Goal: Check status: Check status

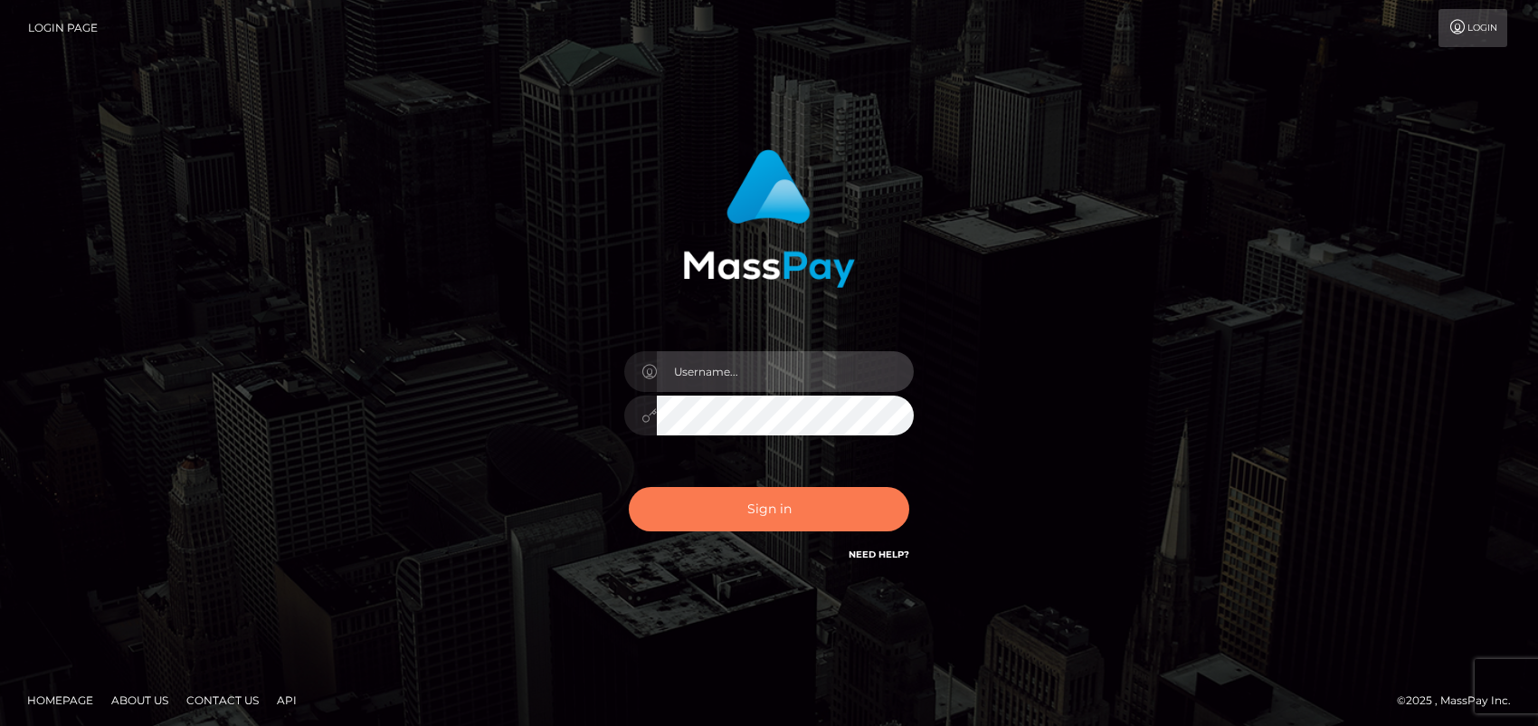
type input "ebellune"
click at [771, 509] on button "Sign in" at bounding box center [769, 509] width 281 height 44
type input "ebellune"
click at [761, 501] on button "Sign in" at bounding box center [769, 509] width 281 height 44
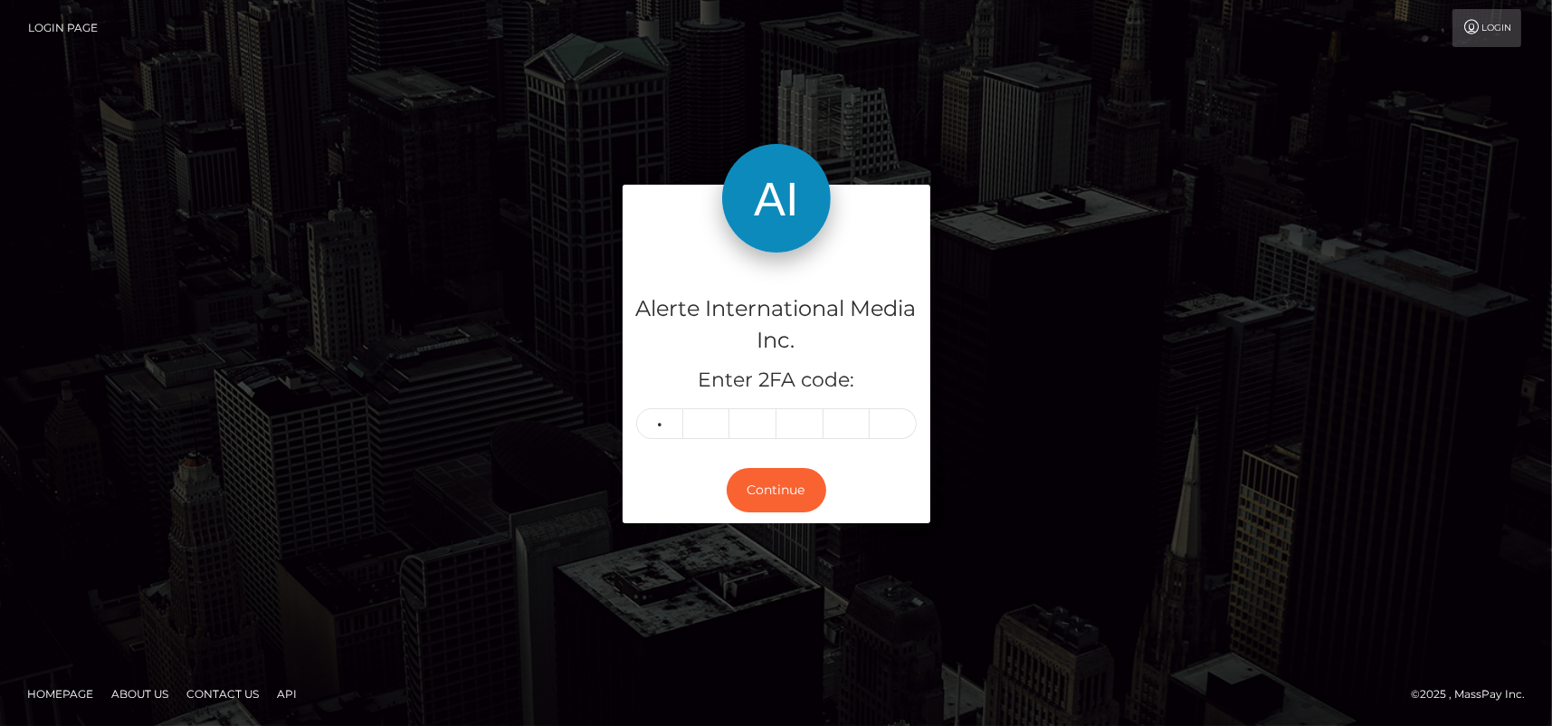
type input "0"
type input "8"
type input "9"
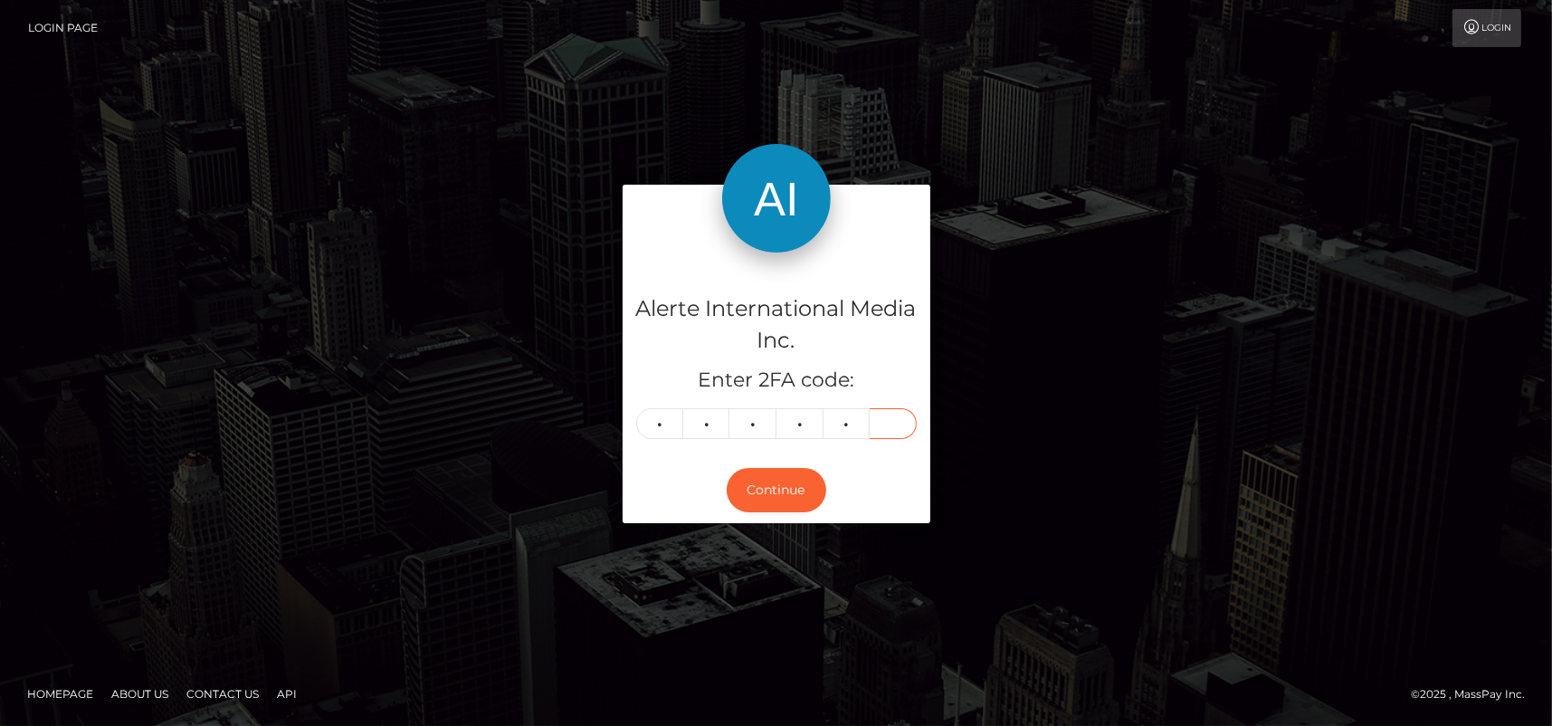
type input "8"
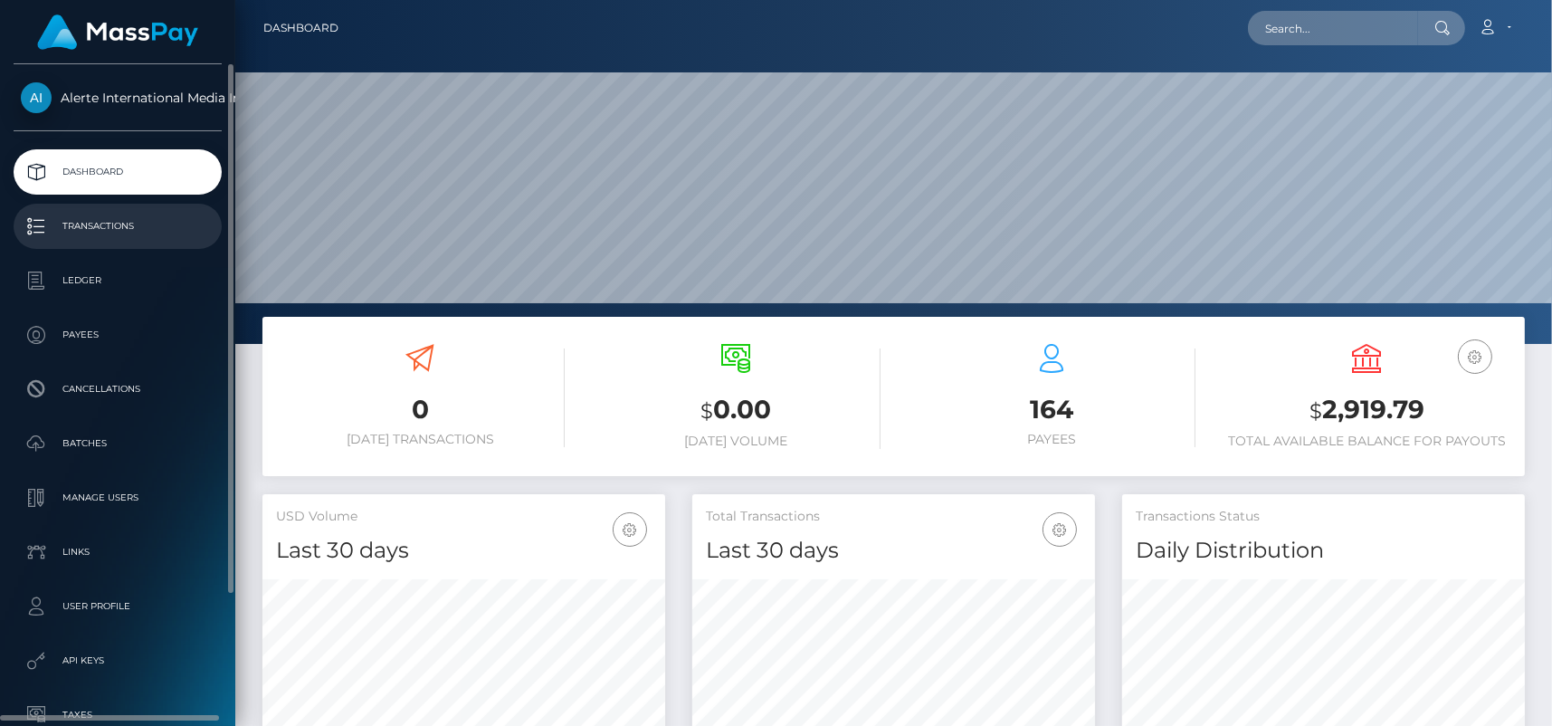
click at [91, 218] on p "Transactions" at bounding box center [118, 226] width 194 height 27
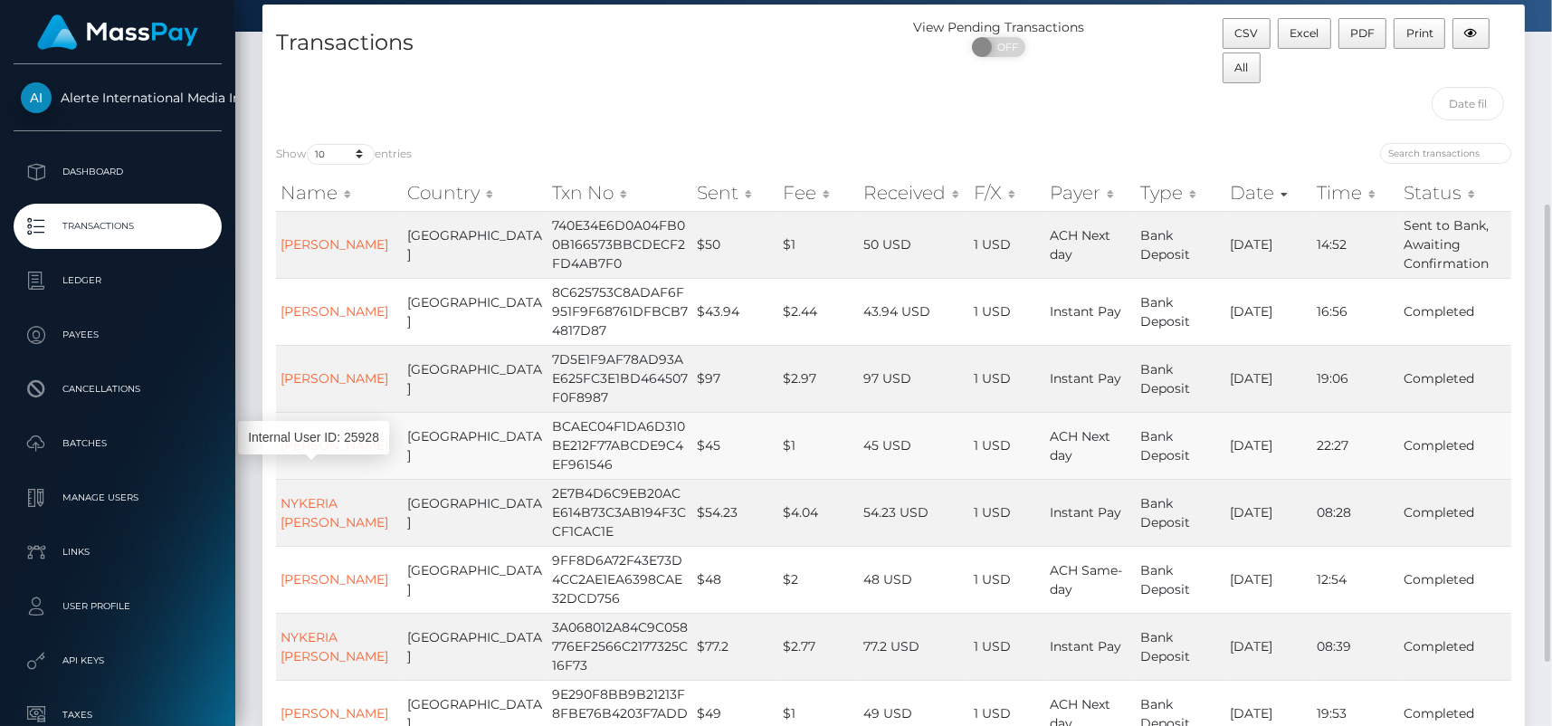
scroll to position [181, 0]
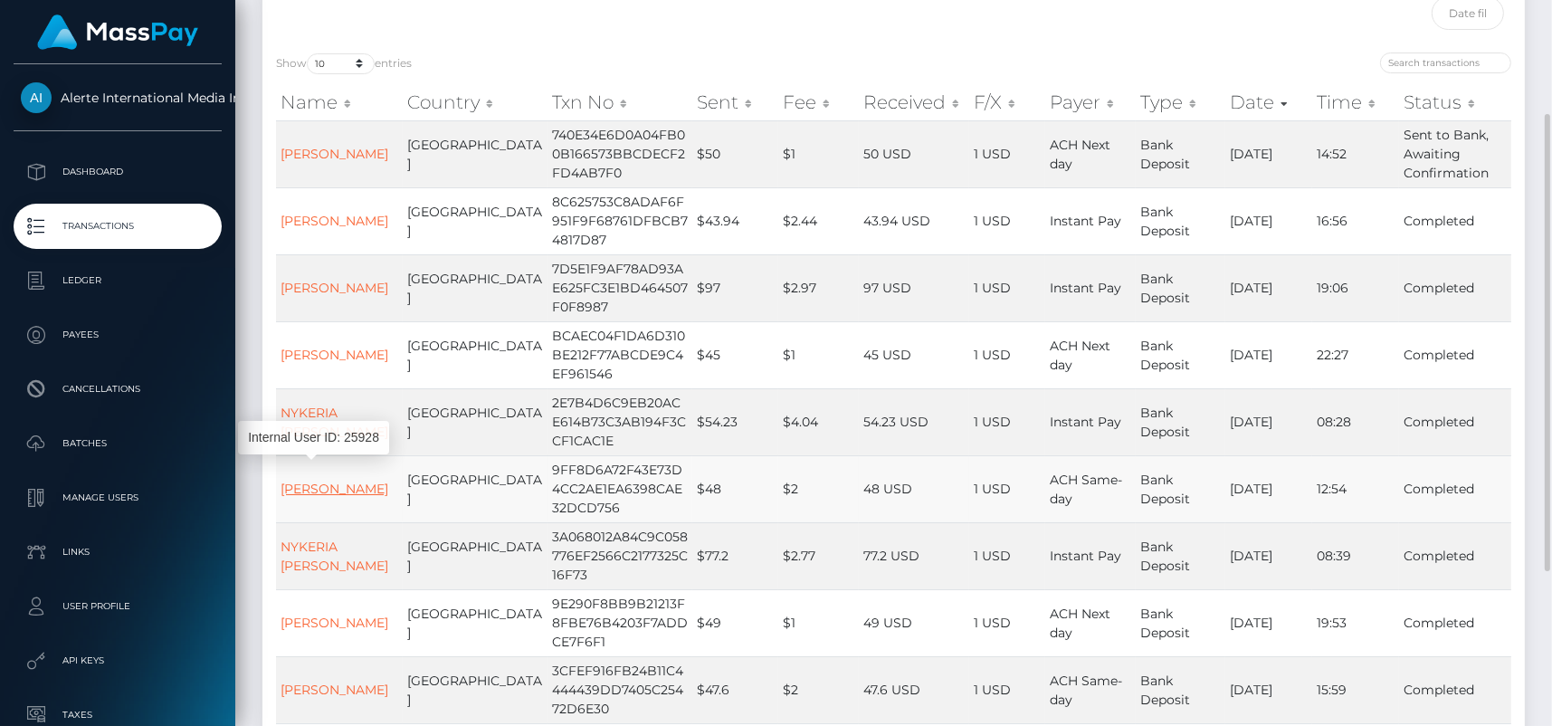
click at [309, 490] on link "[PERSON_NAME]" at bounding box center [335, 488] width 108 height 16
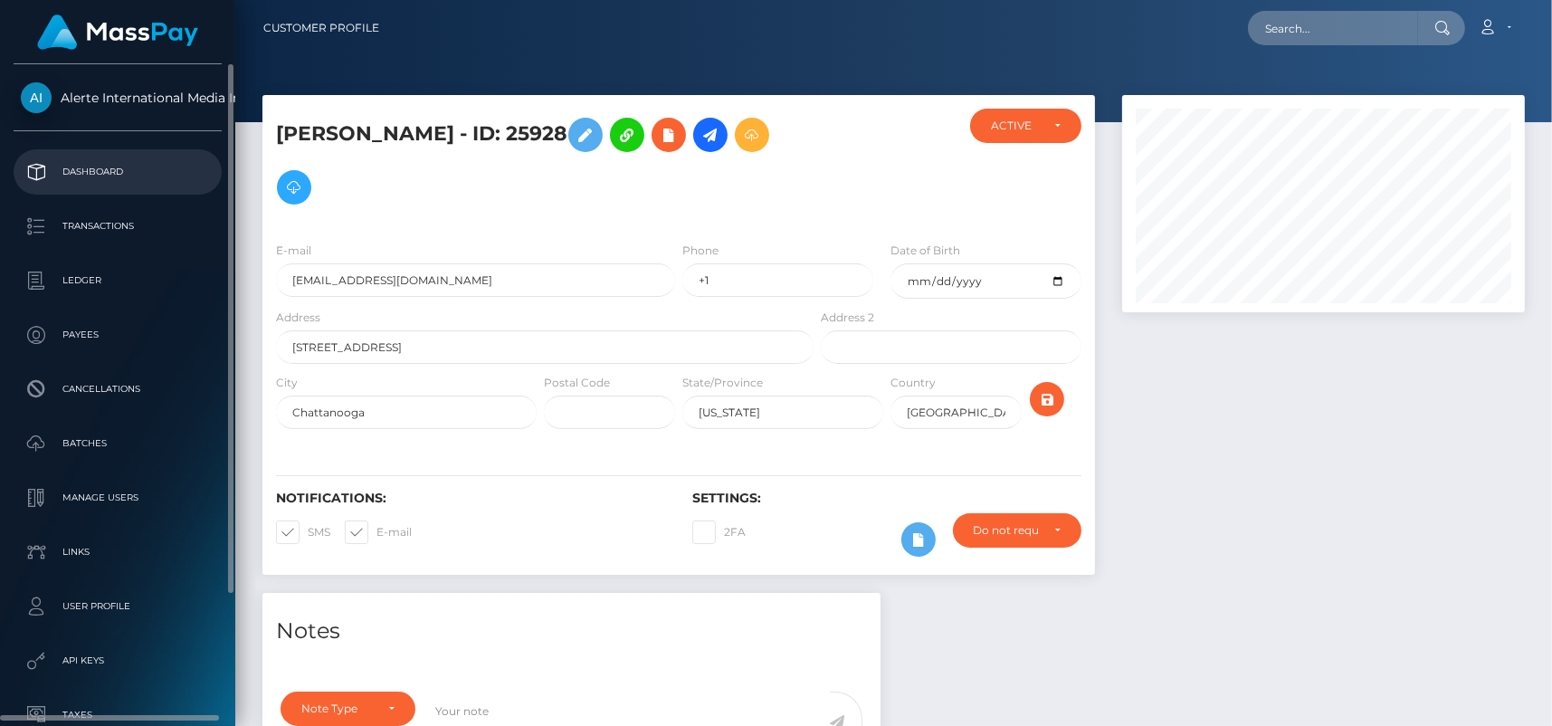
click at [91, 168] on p "Dashboard" at bounding box center [118, 171] width 194 height 27
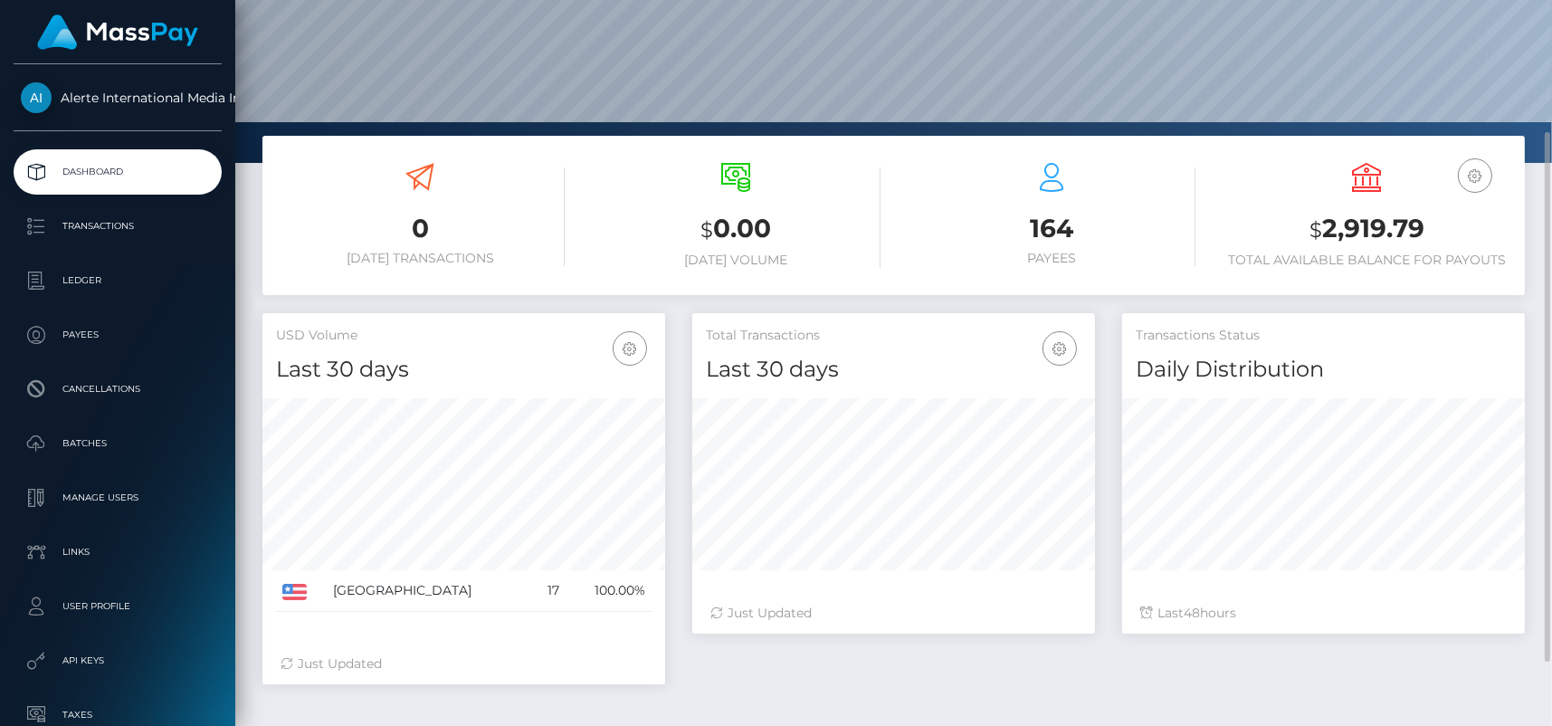
scroll to position [268, 0]
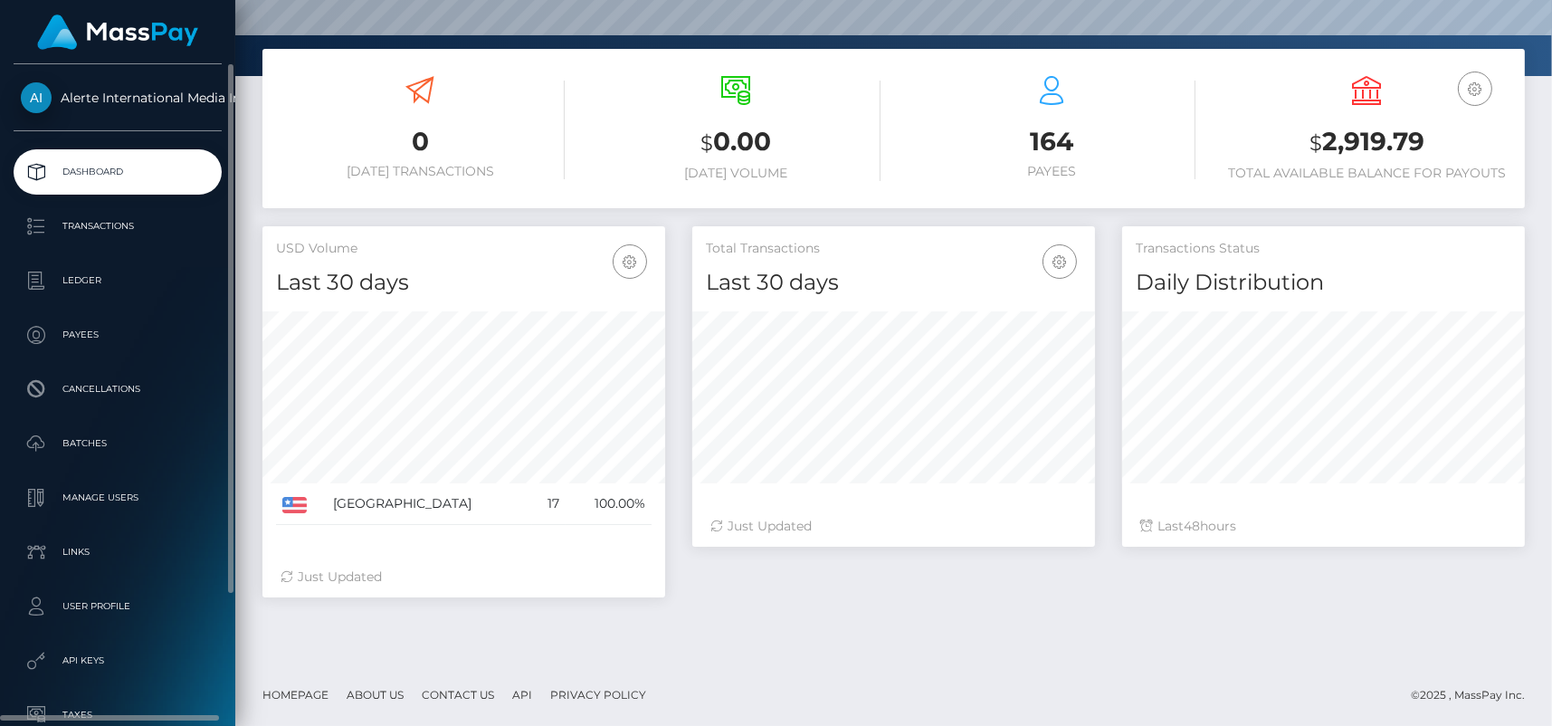
click at [82, 169] on p "Dashboard" at bounding box center [118, 171] width 194 height 27
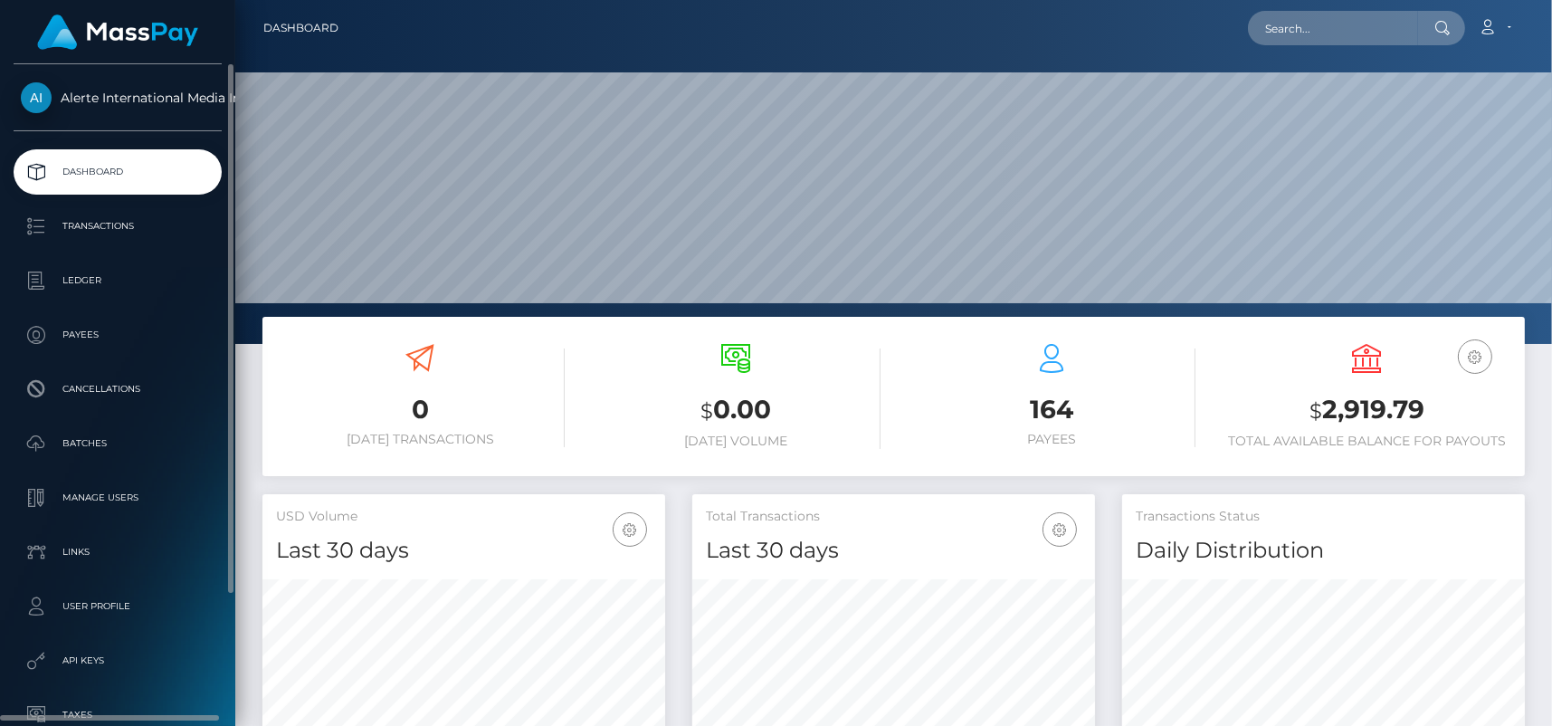
click at [137, 94] on span "Alerte International Media Inc." at bounding box center [118, 98] width 208 height 16
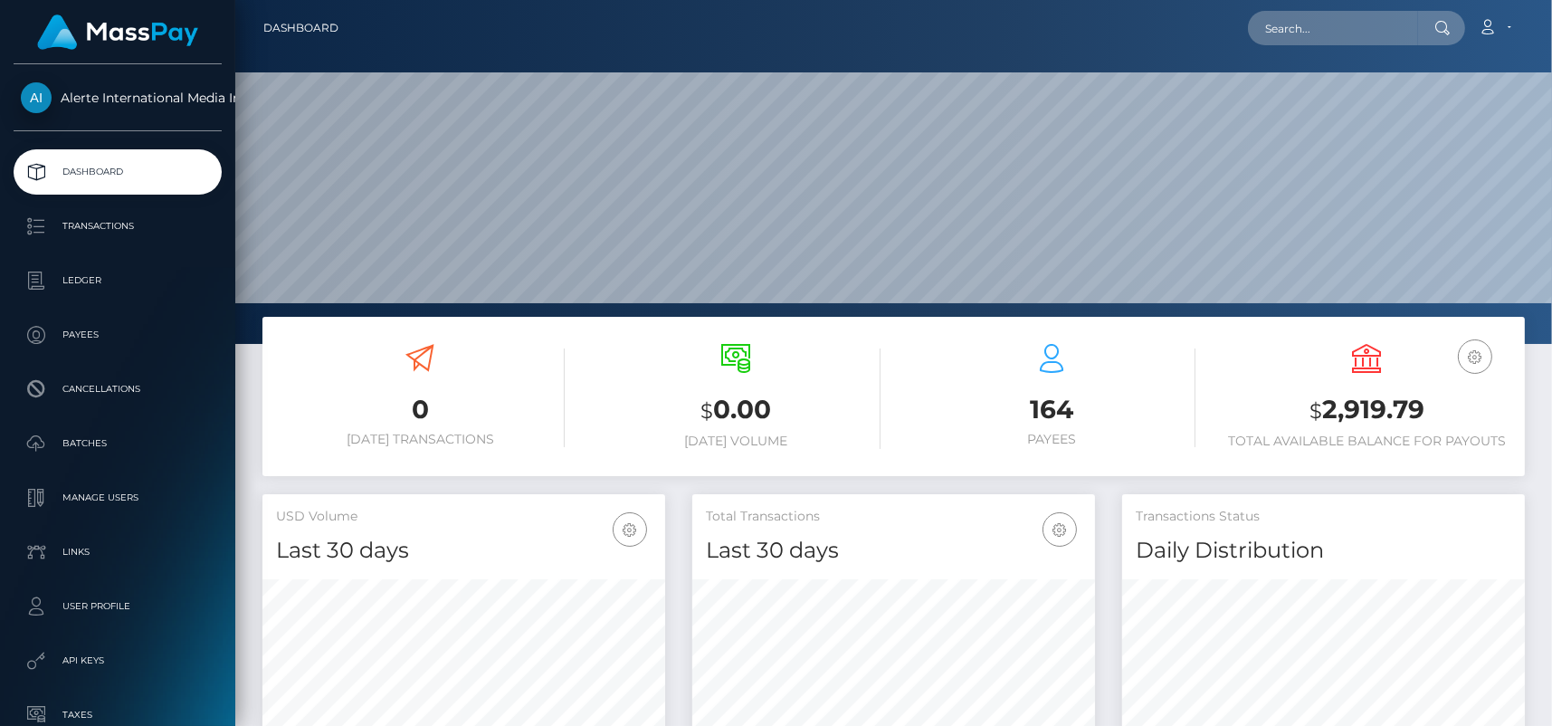
click at [115, 31] on img at bounding box center [117, 31] width 161 height 35
